Goal: Information Seeking & Learning: Learn about a topic

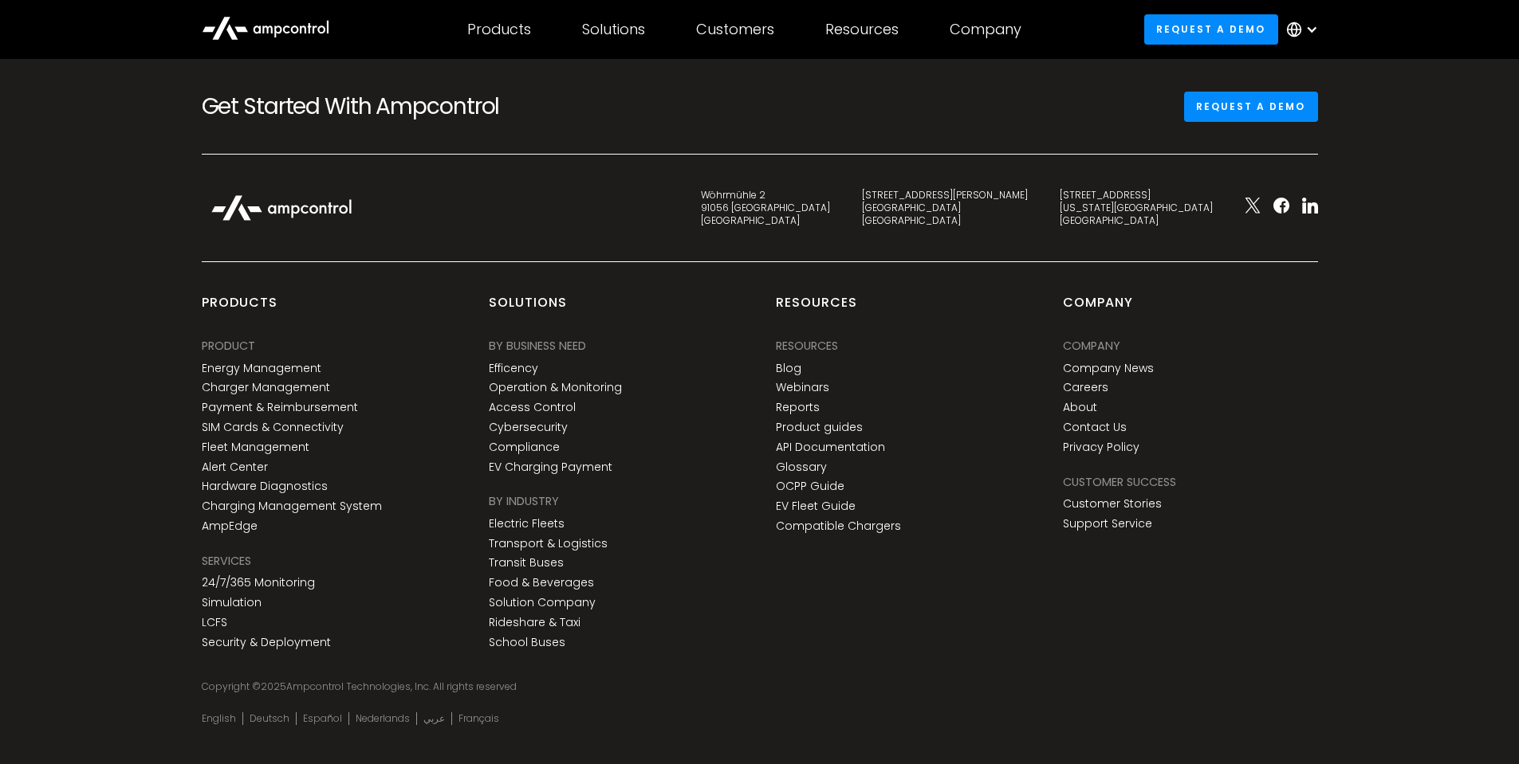
scroll to position [5464, 0]
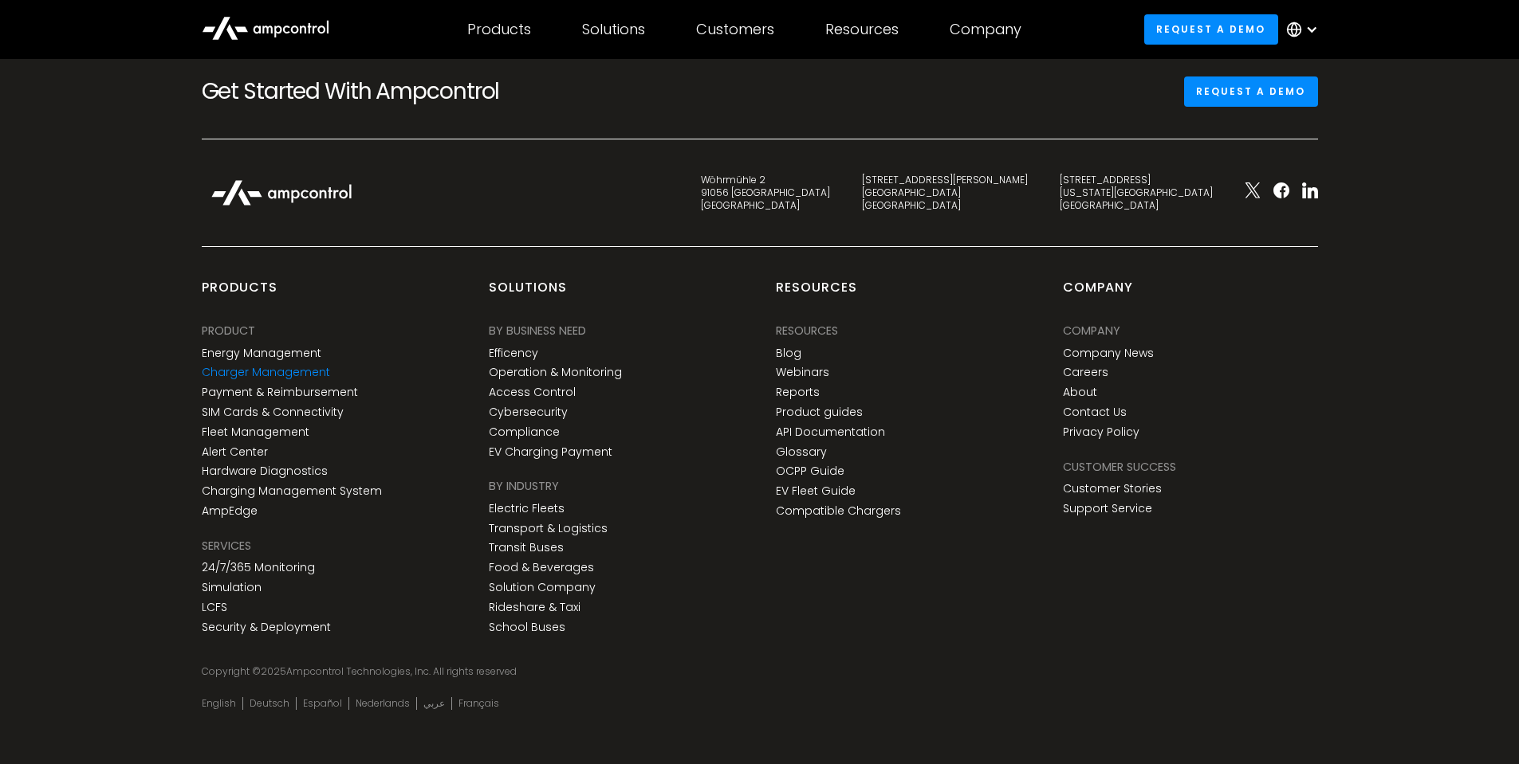
click at [296, 366] on link "Charger Management" at bounding box center [266, 373] width 128 height 14
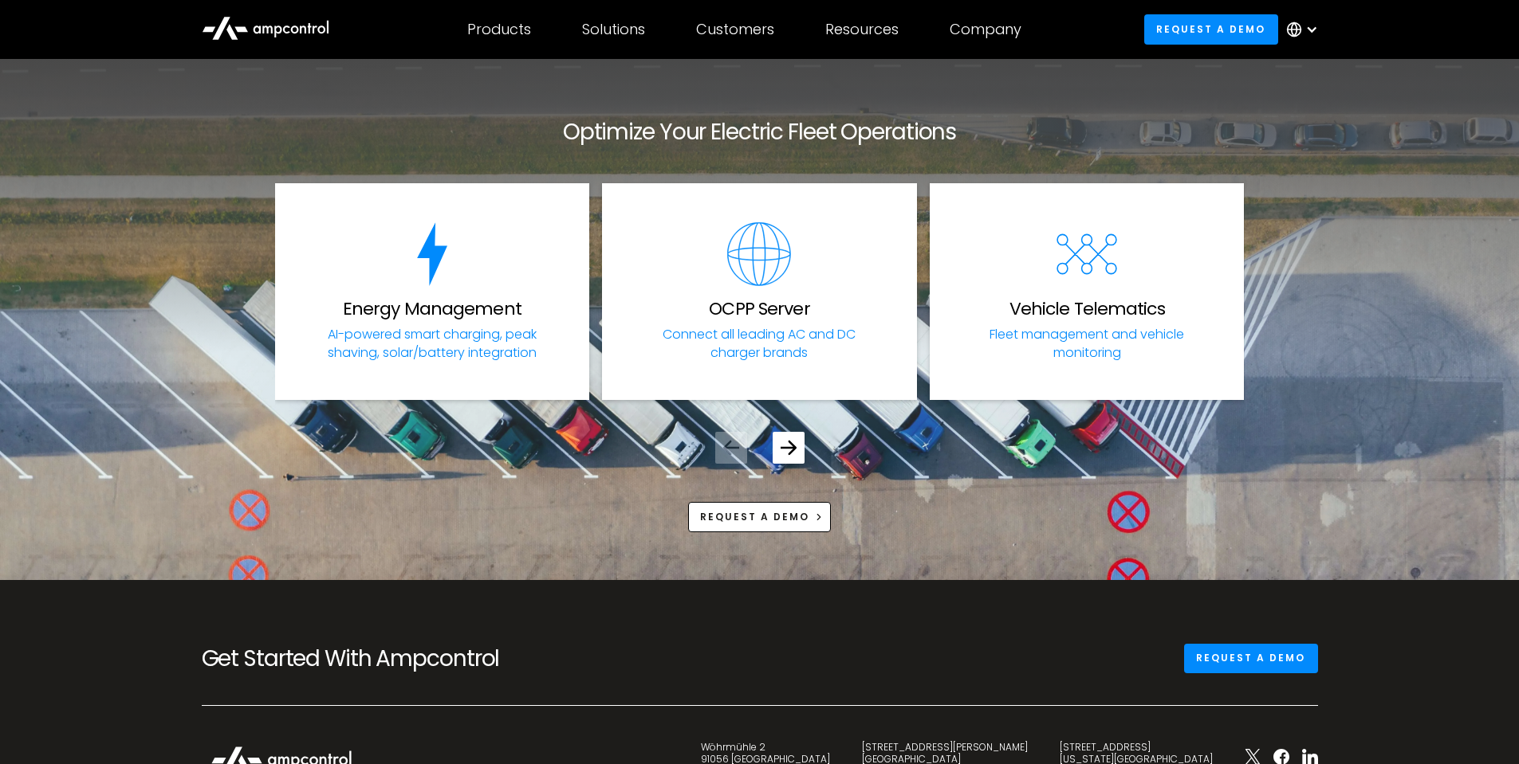
scroll to position [5660, 0]
